Goal: Check status

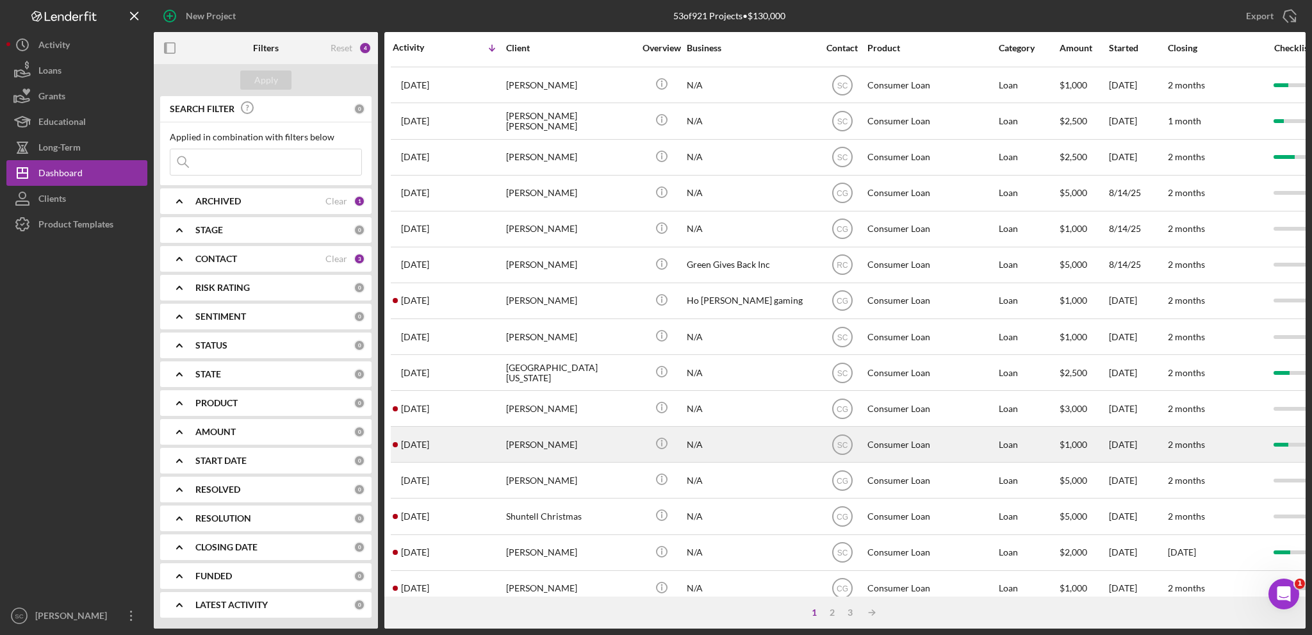
scroll to position [382, 0]
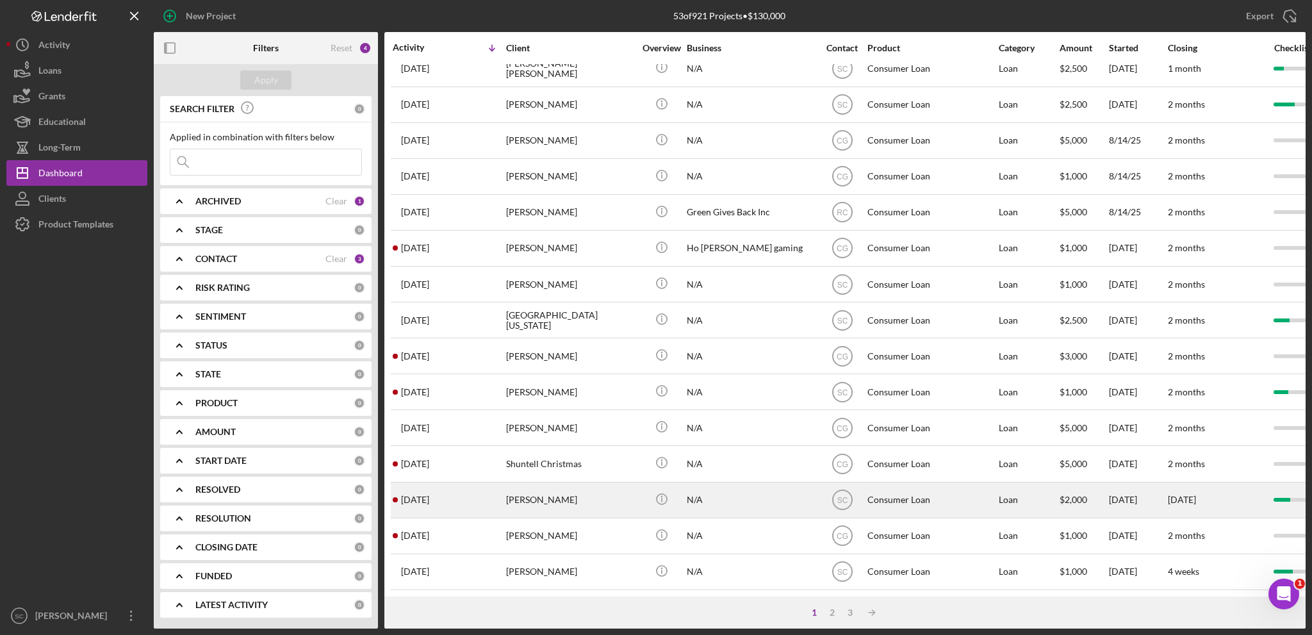
click at [589, 504] on div "[PERSON_NAME]" at bounding box center [570, 500] width 128 height 34
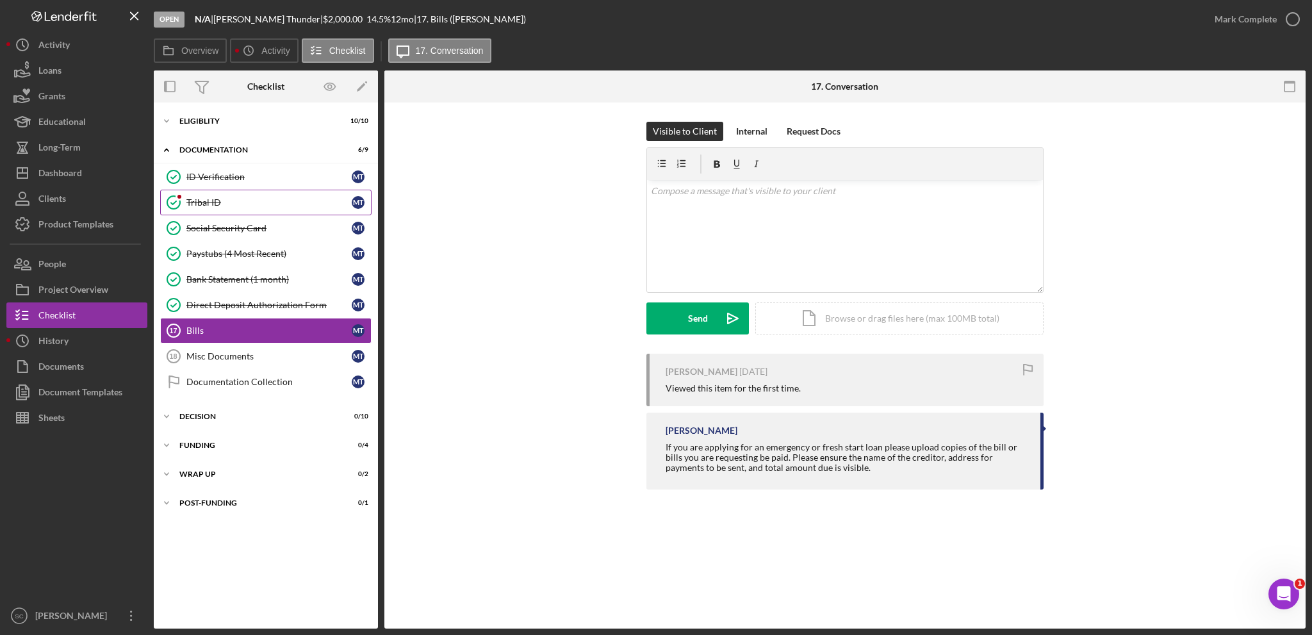
click at [225, 202] on div "Tribal ID" at bounding box center [268, 202] width 165 height 10
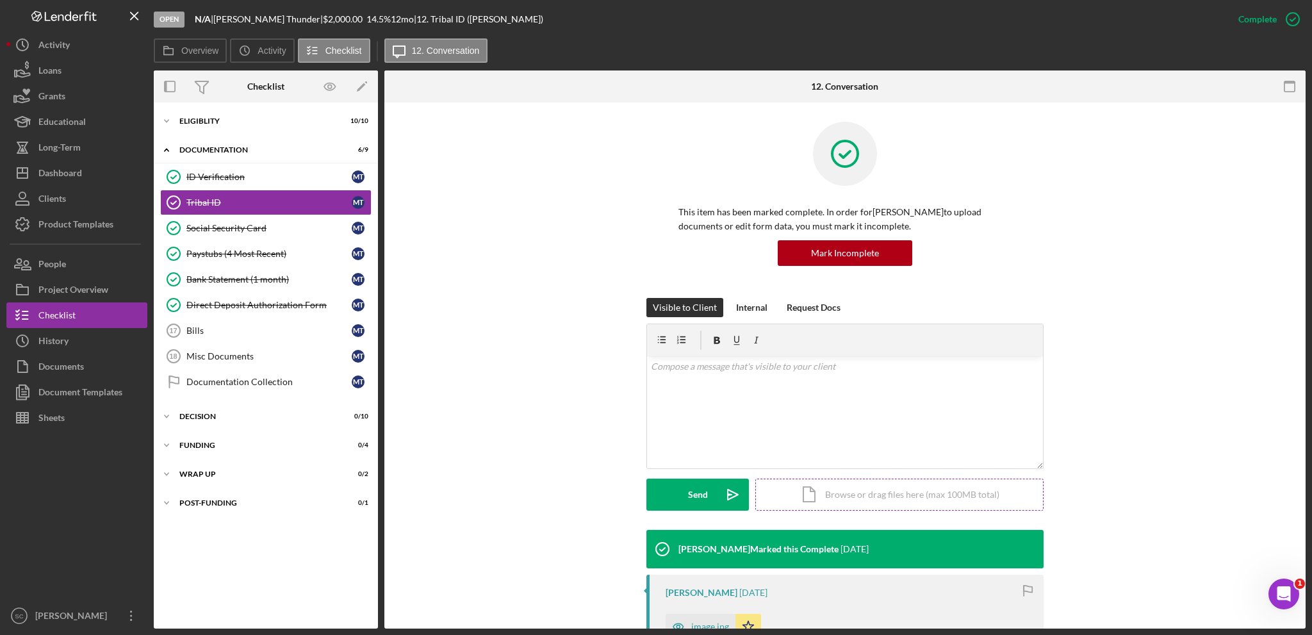
scroll to position [128, 0]
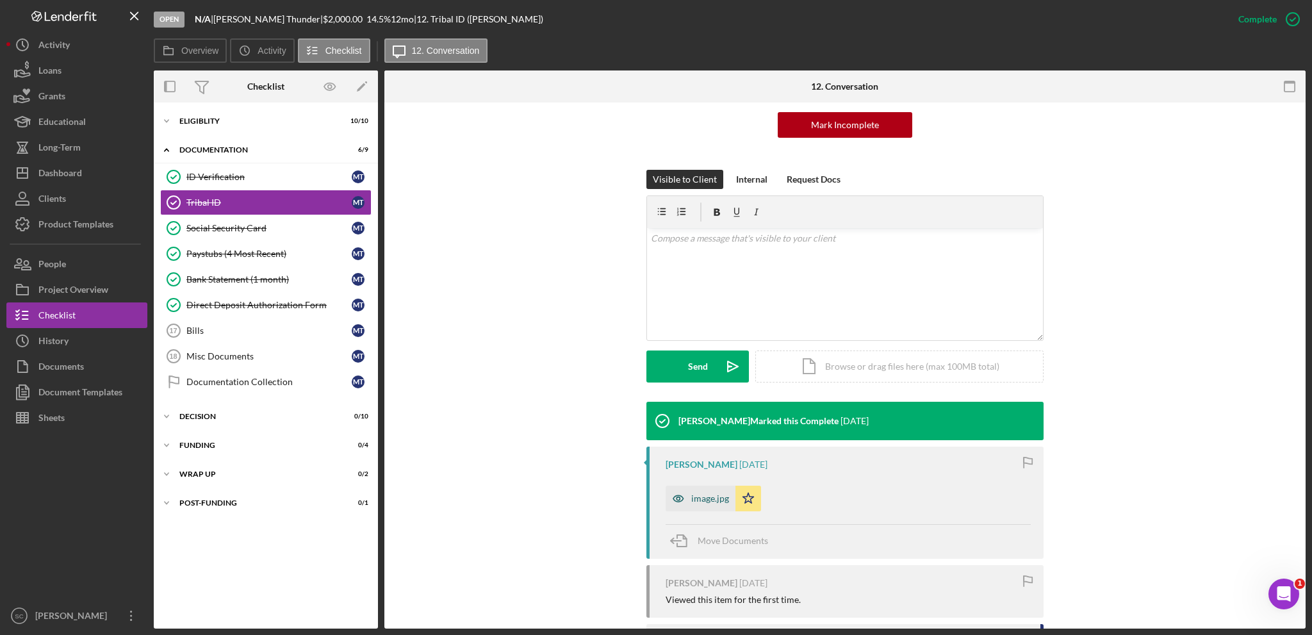
click at [696, 504] on div "image.jpg" at bounding box center [700, 498] width 70 height 26
